Goal: Information Seeking & Learning: Check status

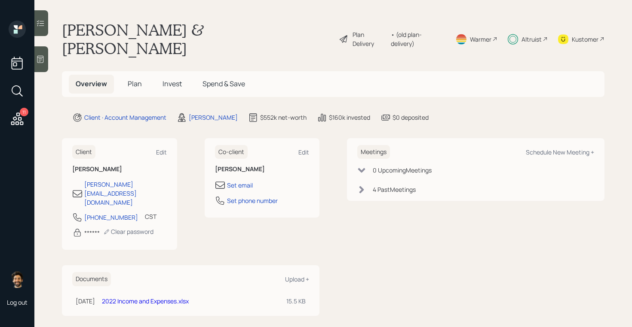
click at [522, 35] on div "Altruist" at bounding box center [531, 39] width 20 height 9
click at [179, 79] on span "Invest" at bounding box center [171, 83] width 19 height 9
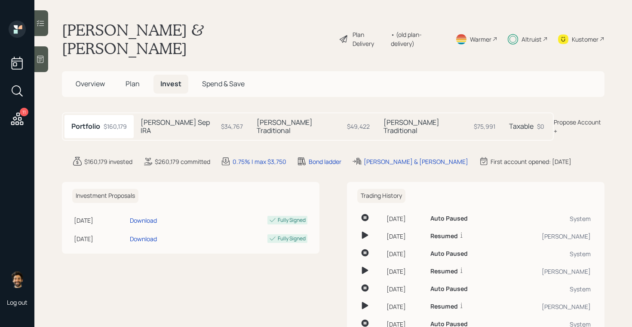
click at [502, 115] on div "Taxable $0" at bounding box center [526, 126] width 49 height 23
